Goal: Find specific page/section: Find specific page/section

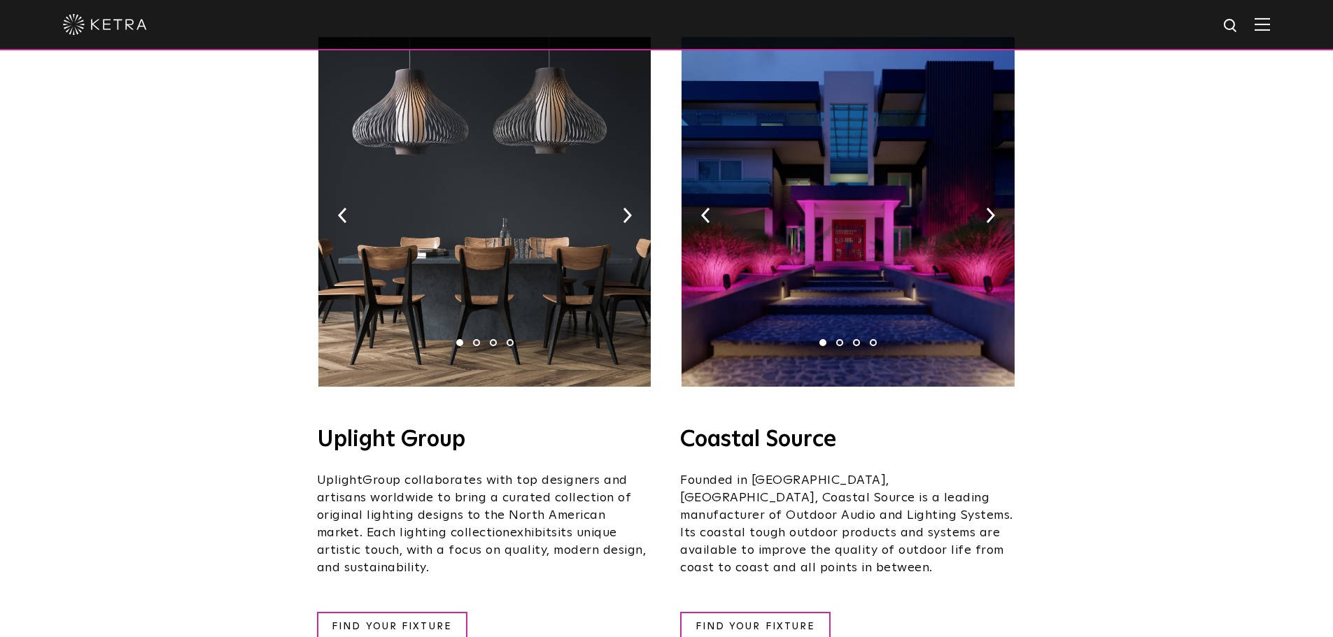
scroll to position [280, 0]
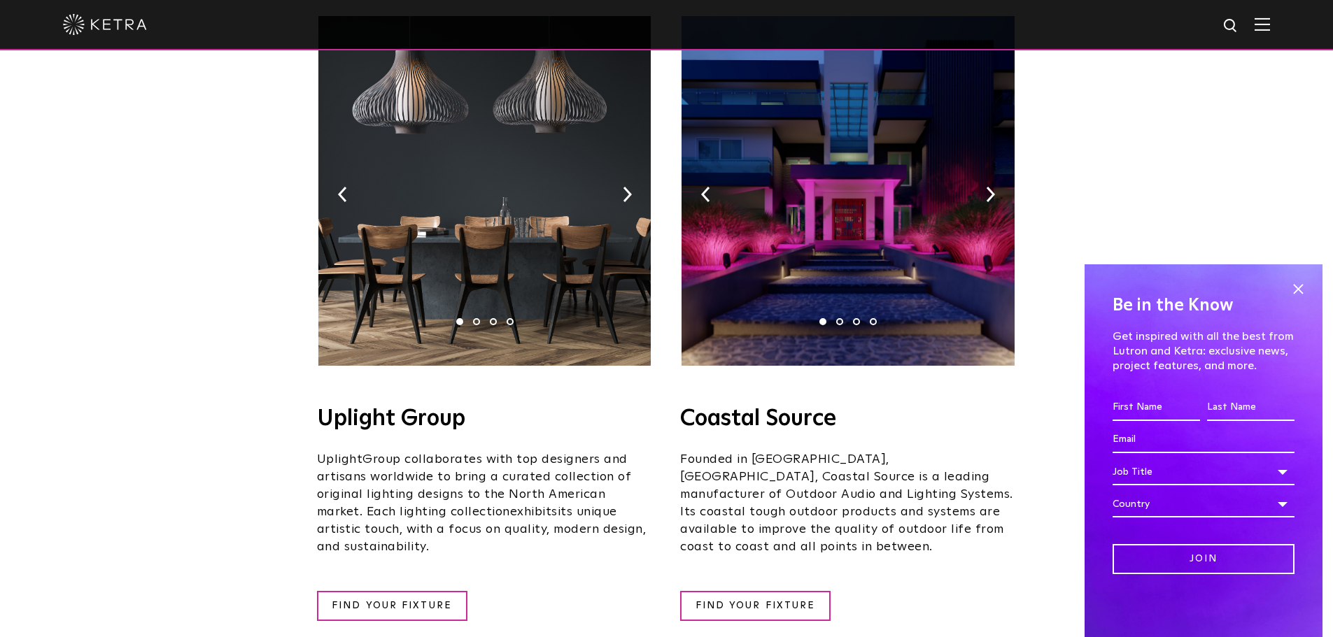
drag, startPoint x: 323, startPoint y: 396, endPoint x: 465, endPoint y: 400, distance: 141.4
click at [465, 408] on h4 "Uplight Group" at bounding box center [485, 419] width 336 height 22
copy h4 "Uplight Group"
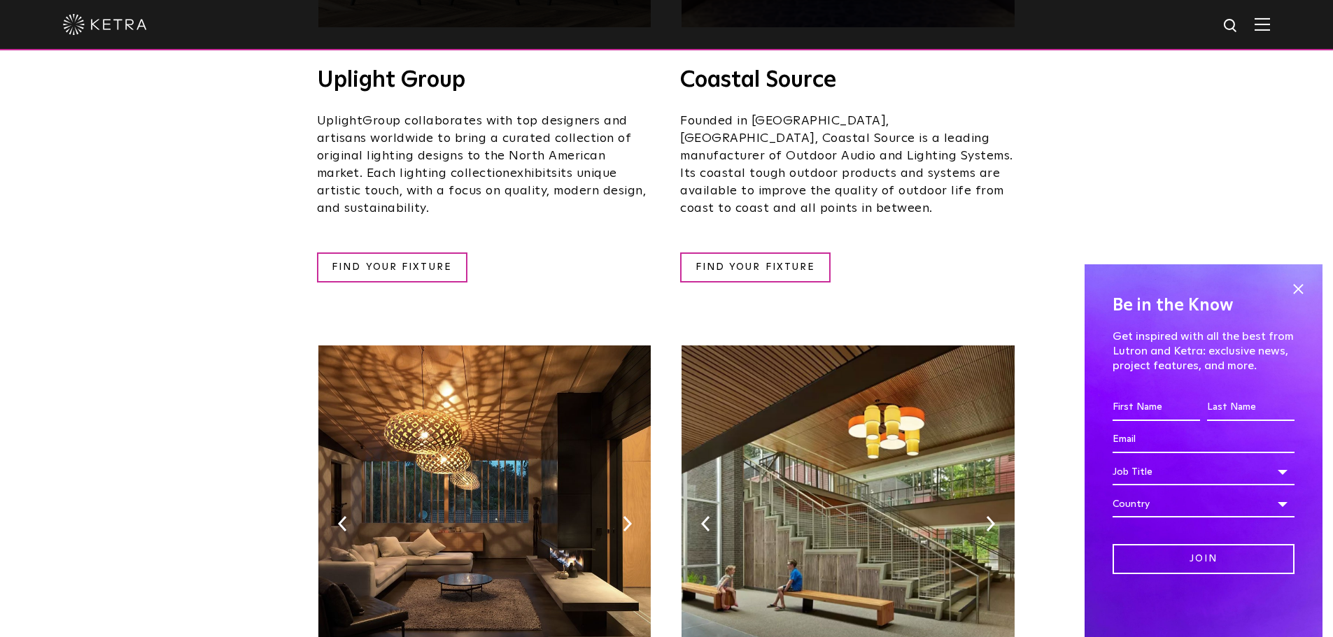
scroll to position [630, 0]
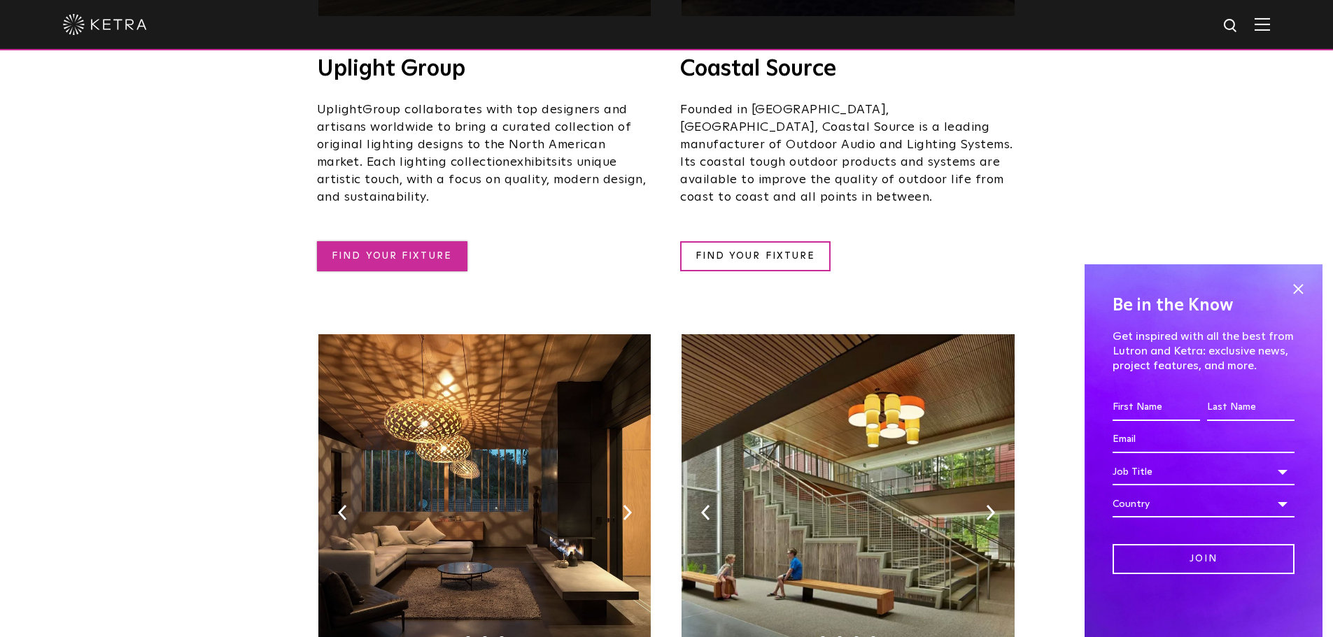
click at [437, 241] on link "FIND YOUR FIXTURE" at bounding box center [392, 256] width 150 height 30
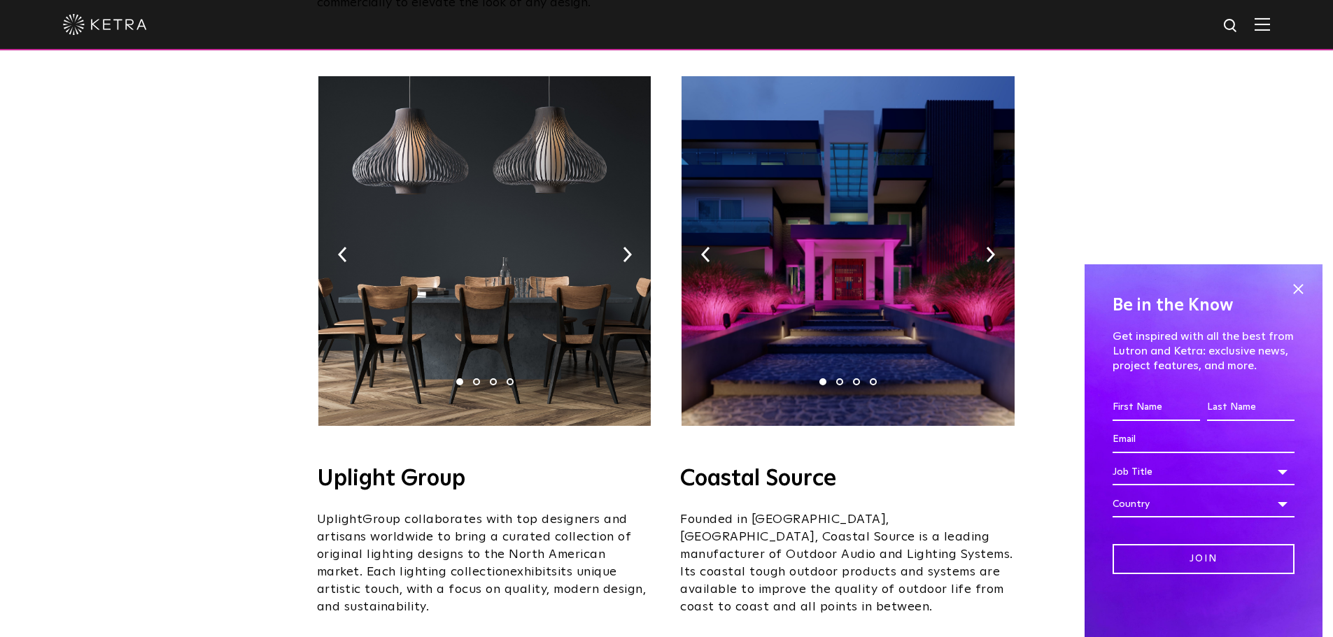
scroll to position [210, 0]
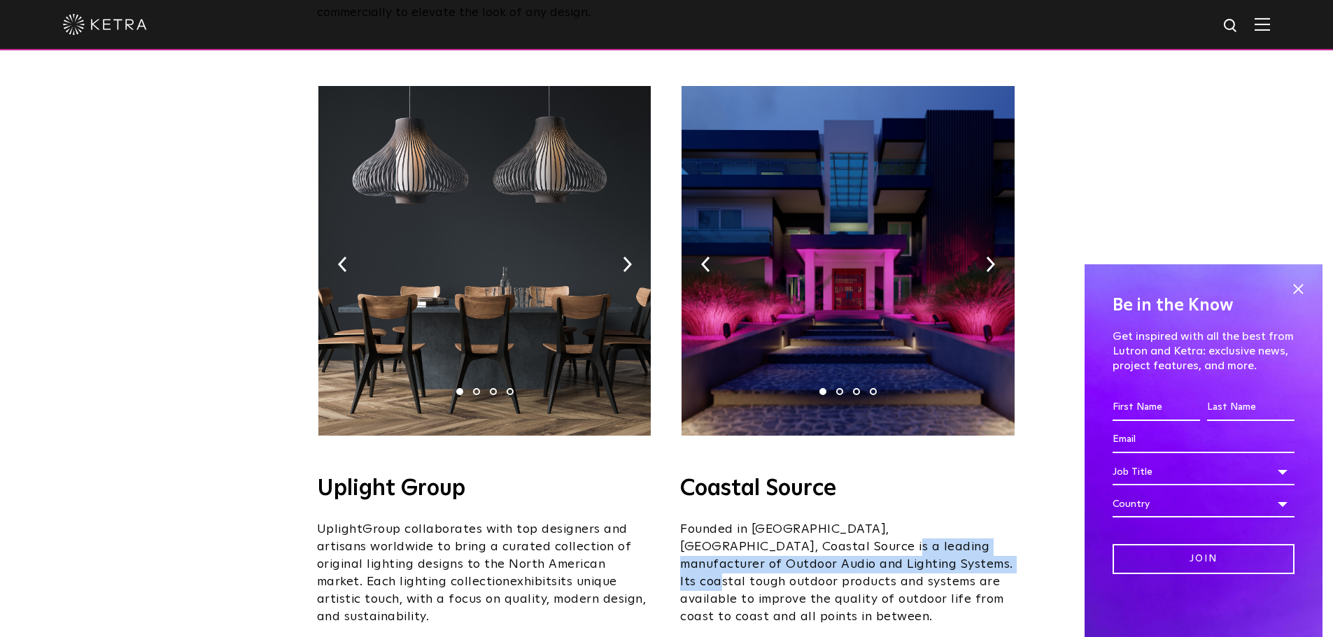
drag, startPoint x: 763, startPoint y: 529, endPoint x: 875, endPoint y: 537, distance: 112.2
click at [875, 537] on span "Founded in [GEOGRAPHIC_DATA], [GEOGRAPHIC_DATA], Coastal Source is a leading ma…" at bounding box center [846, 573] width 333 height 100
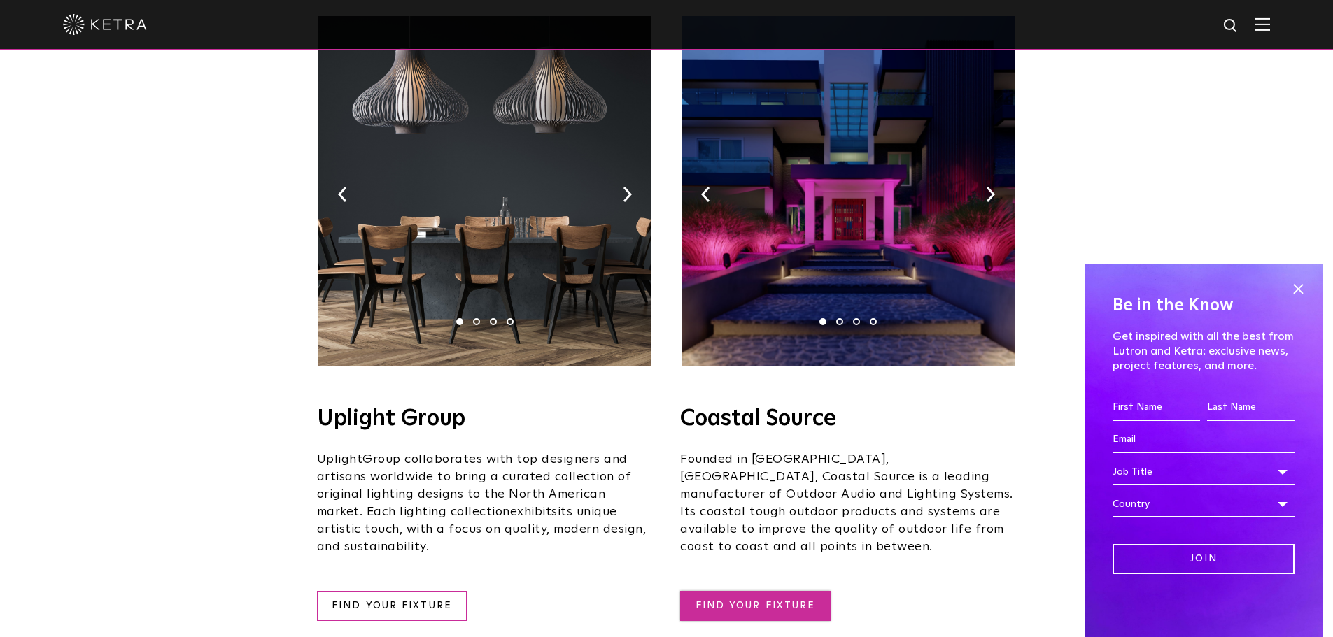
click at [748, 591] on link "FIND YOUR FIXTURE" at bounding box center [755, 606] width 150 height 30
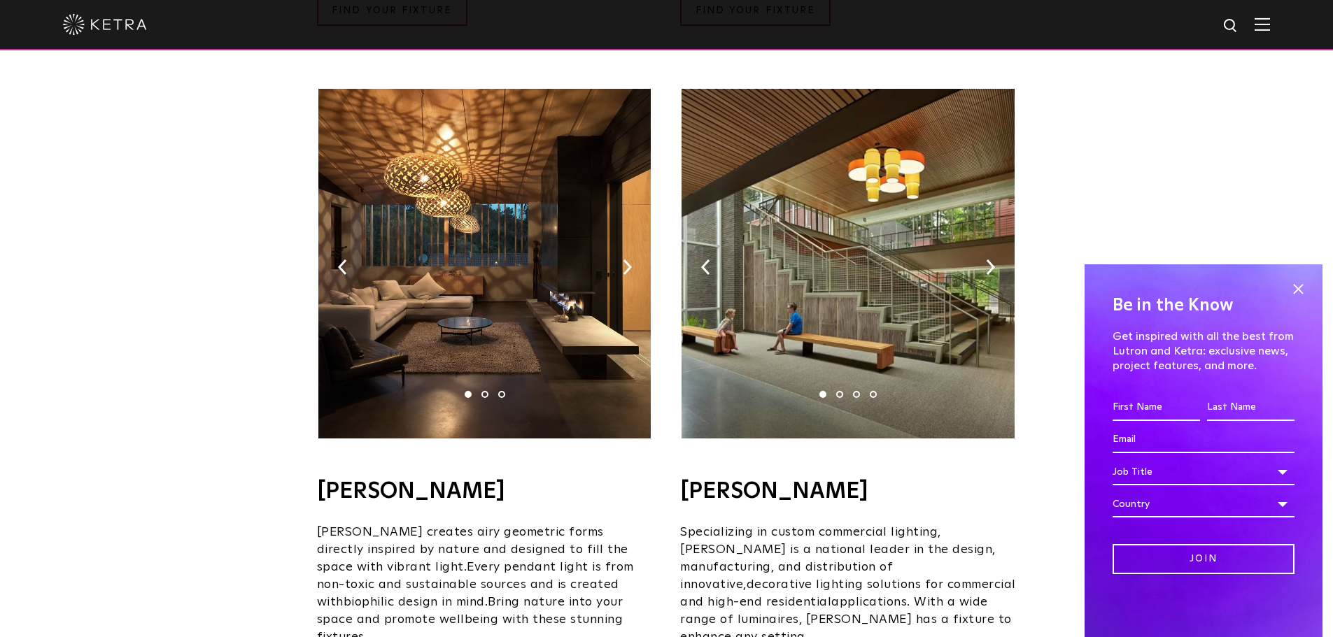
scroll to position [909, 0]
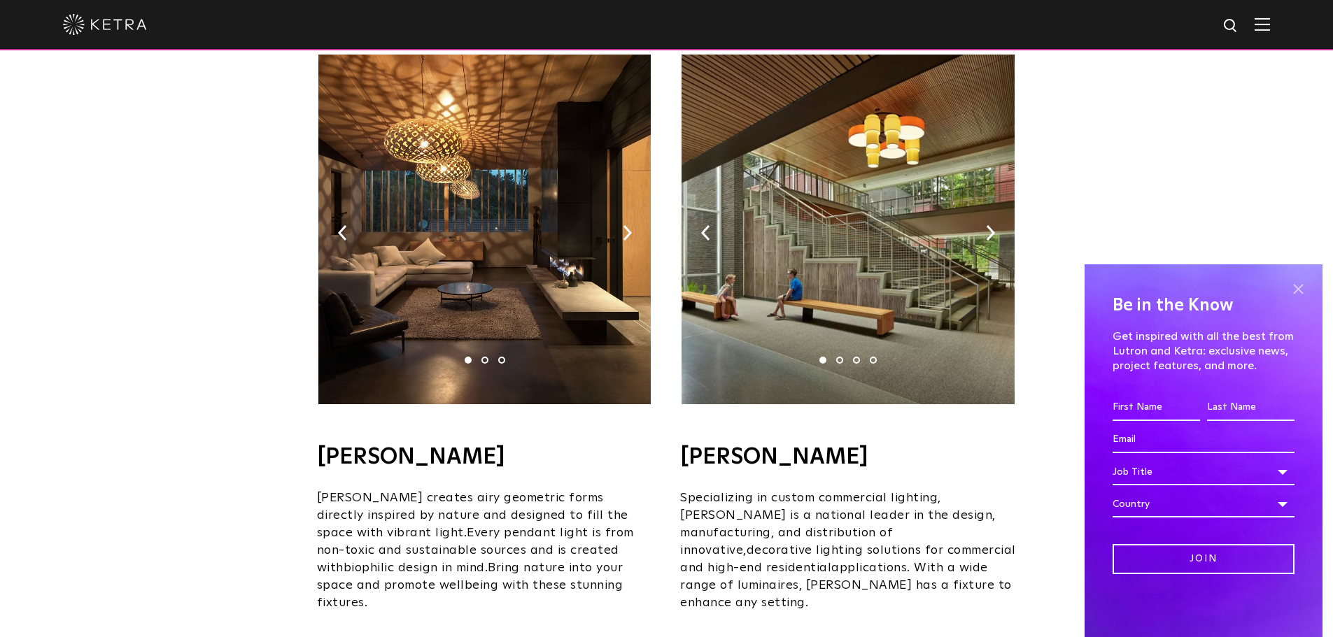
click at [1301, 283] on span at bounding box center [1297, 288] width 21 height 21
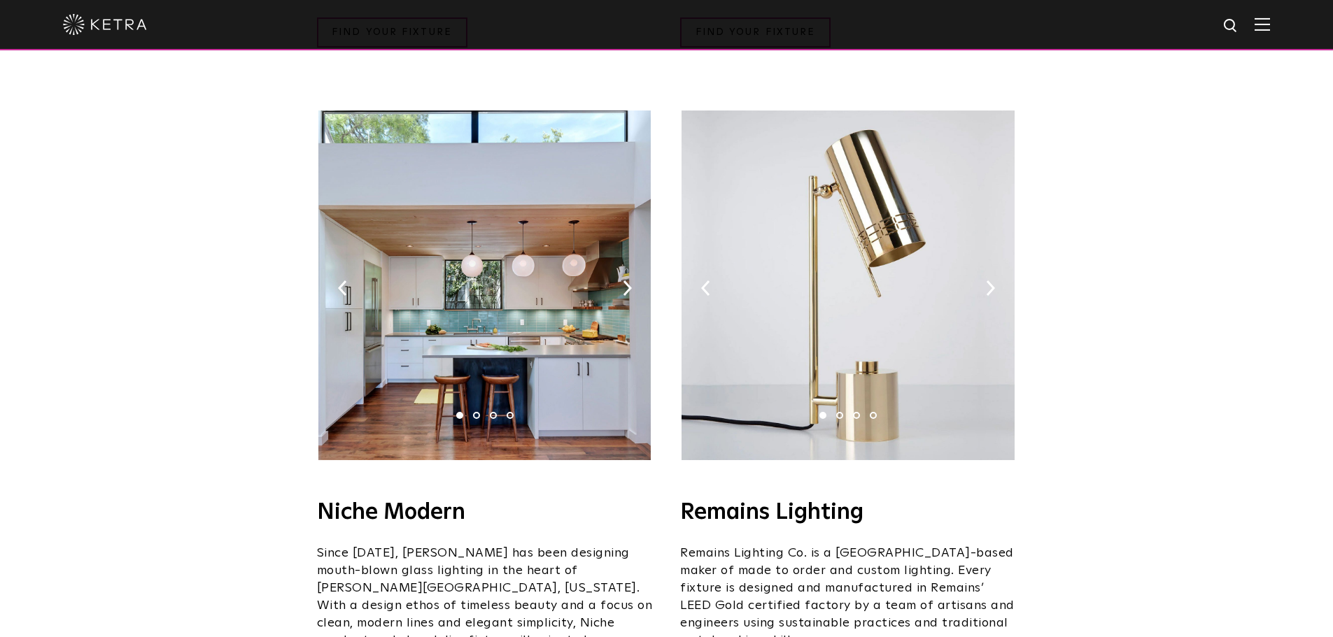
scroll to position [1609, 0]
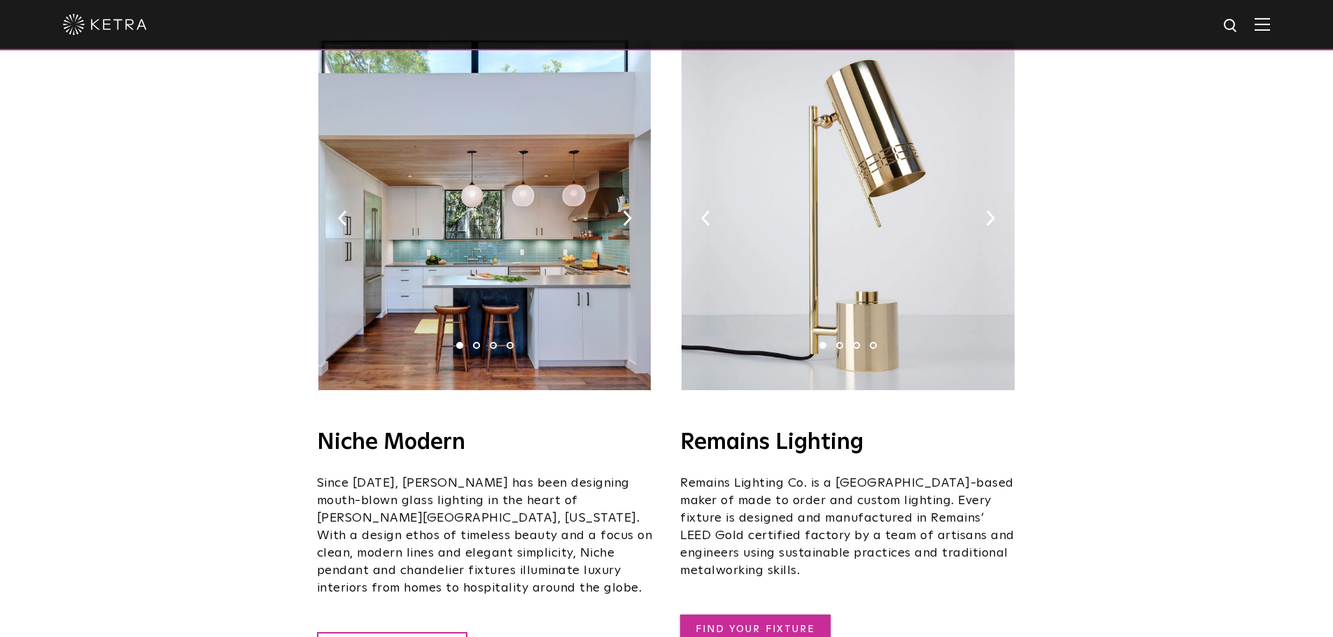
click at [769, 615] on link "FIND YOUR FIXTURE" at bounding box center [755, 630] width 150 height 30
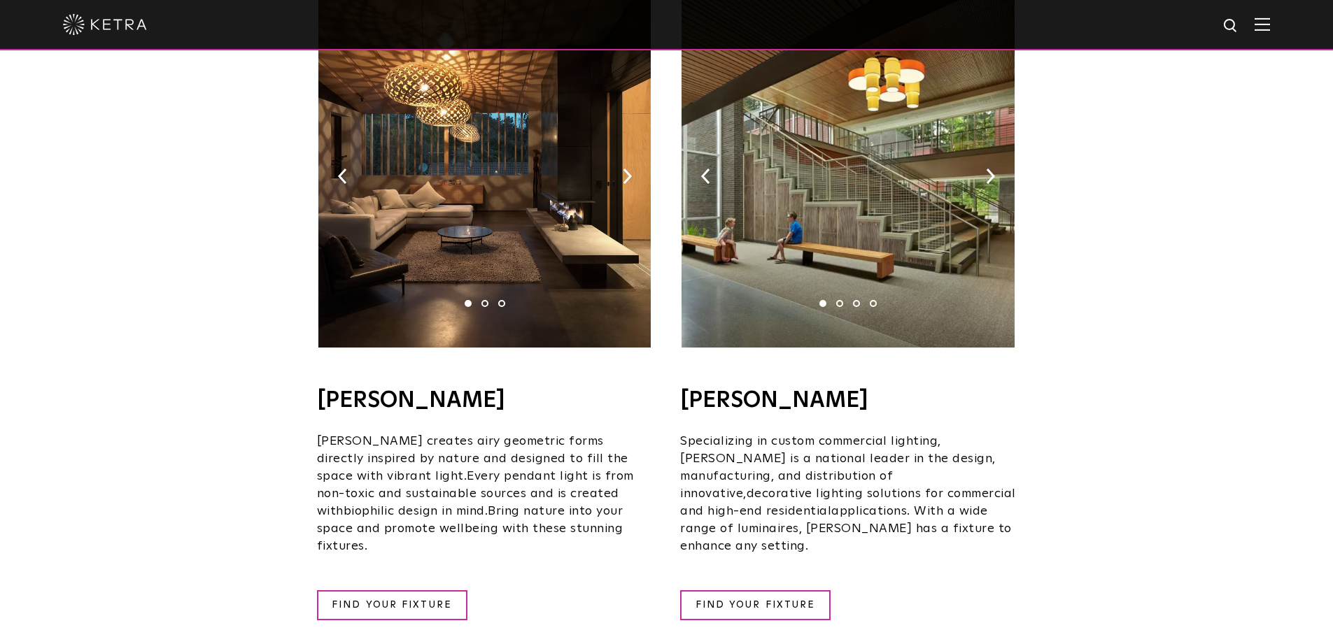
scroll to position [1119, 0]
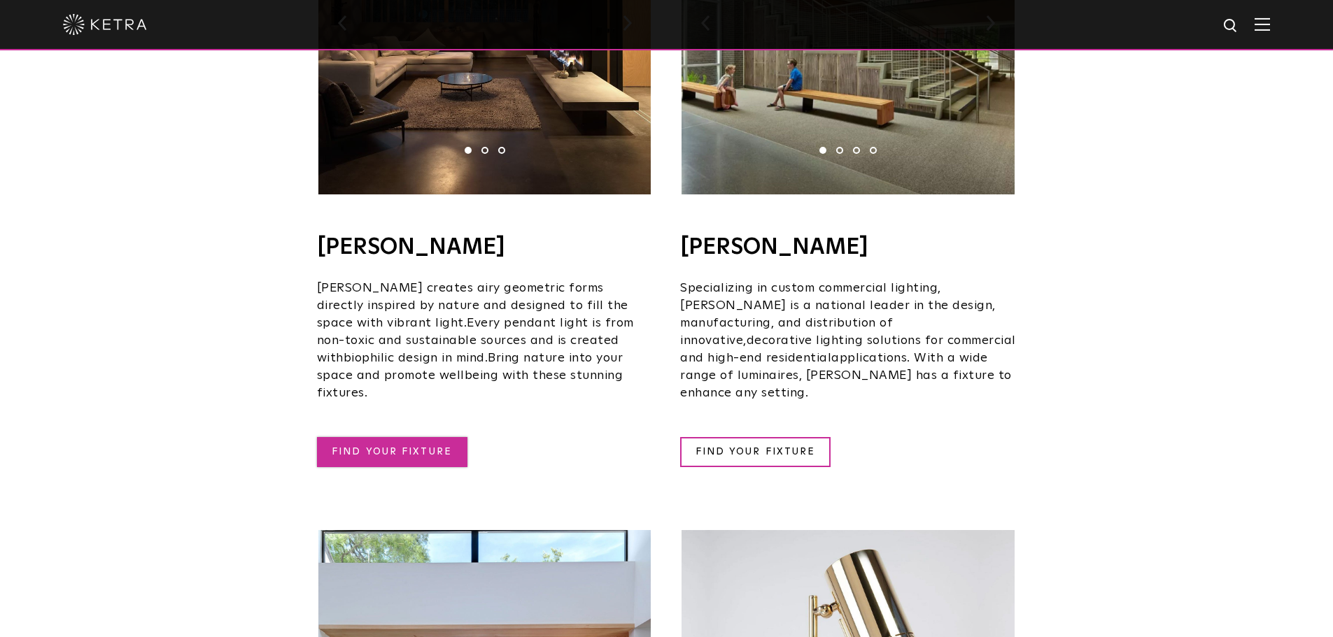
click at [404, 437] on link "FIND YOUR FIXTURE" at bounding box center [392, 452] width 150 height 30
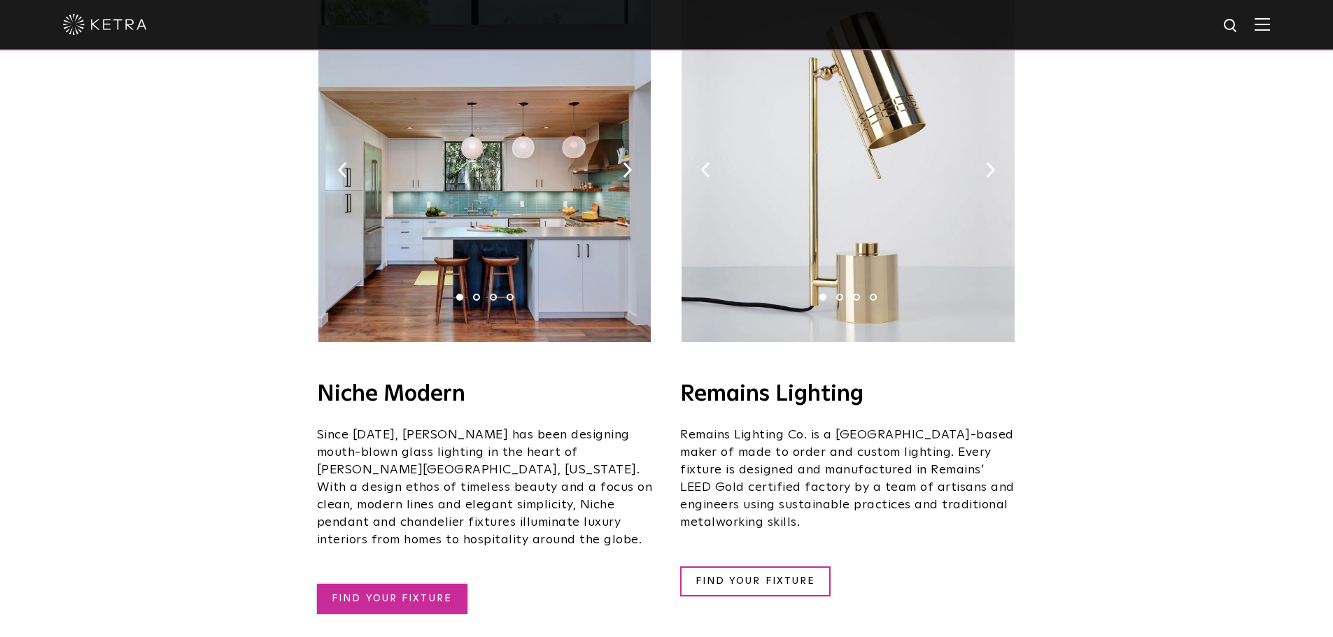
scroll to position [1679, 0]
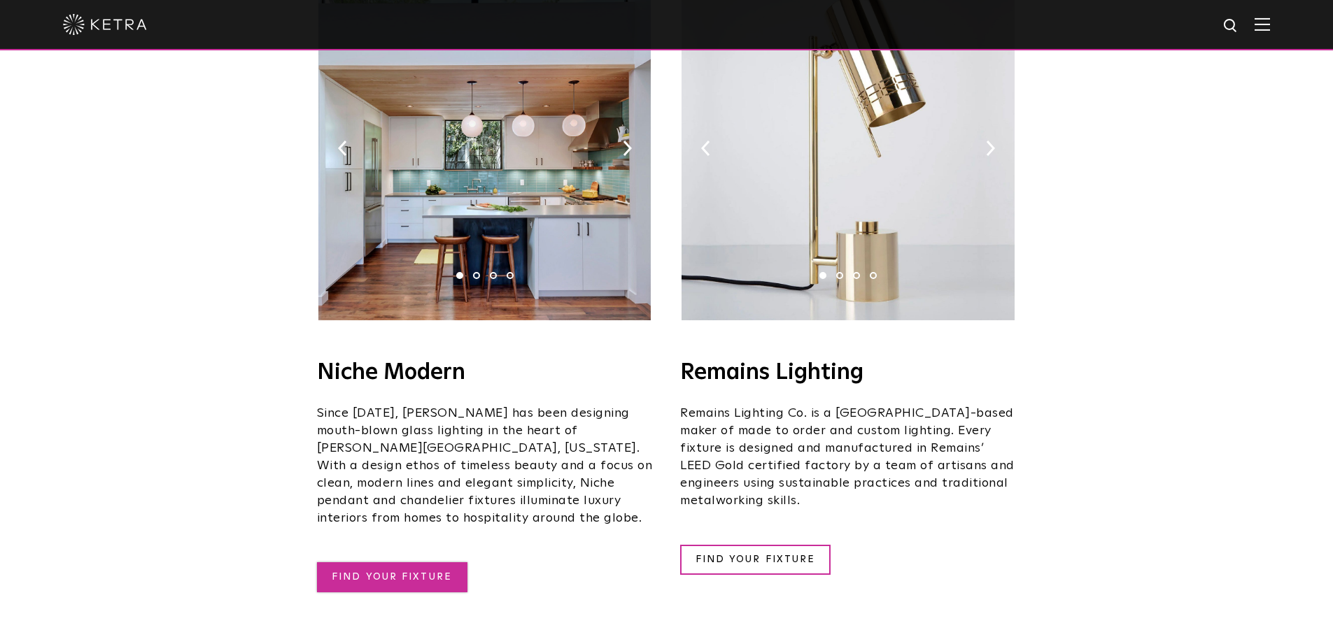
click at [404, 562] on link "FIND YOUR FIXTURE" at bounding box center [392, 577] width 150 height 30
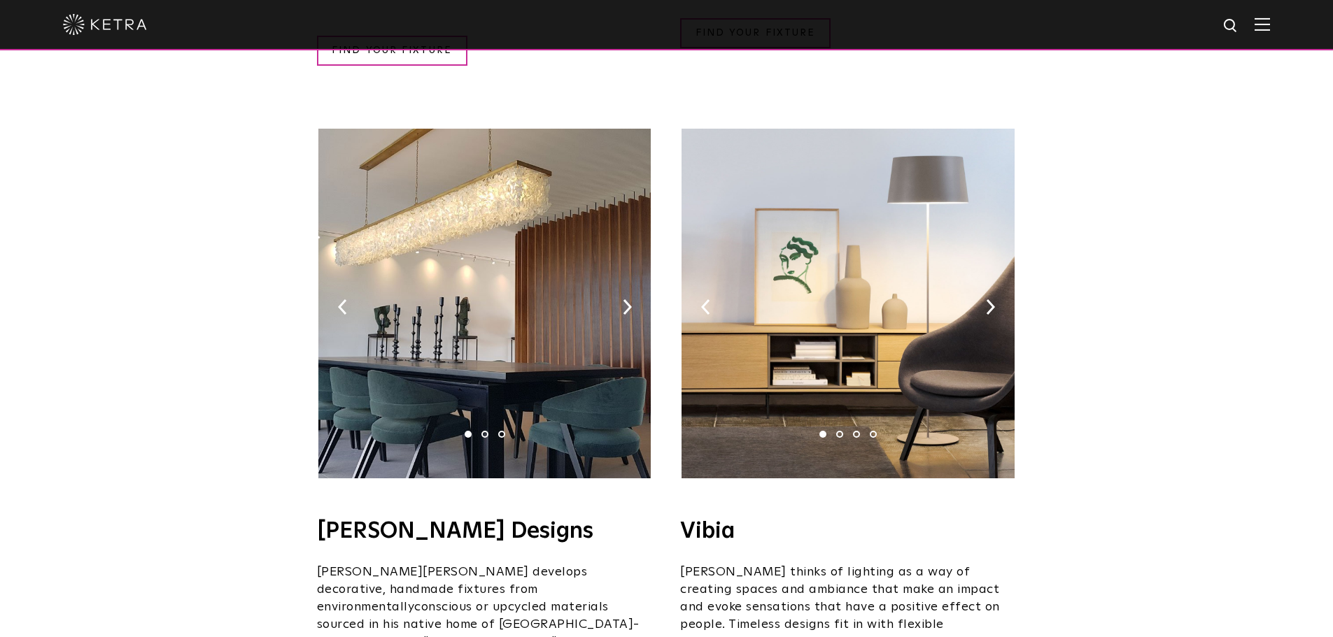
scroll to position [2309, 0]
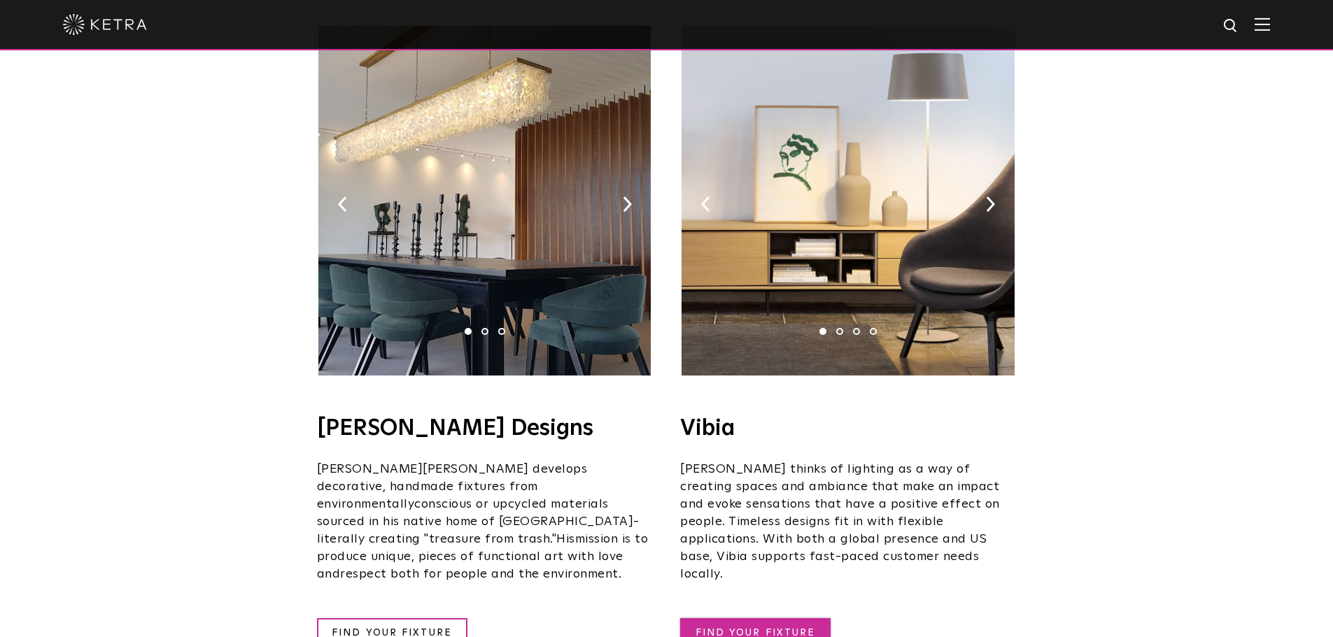
click at [739, 618] on link "FIND YOUR FIXTURE" at bounding box center [755, 633] width 150 height 30
